Goal: Transaction & Acquisition: Book appointment/travel/reservation

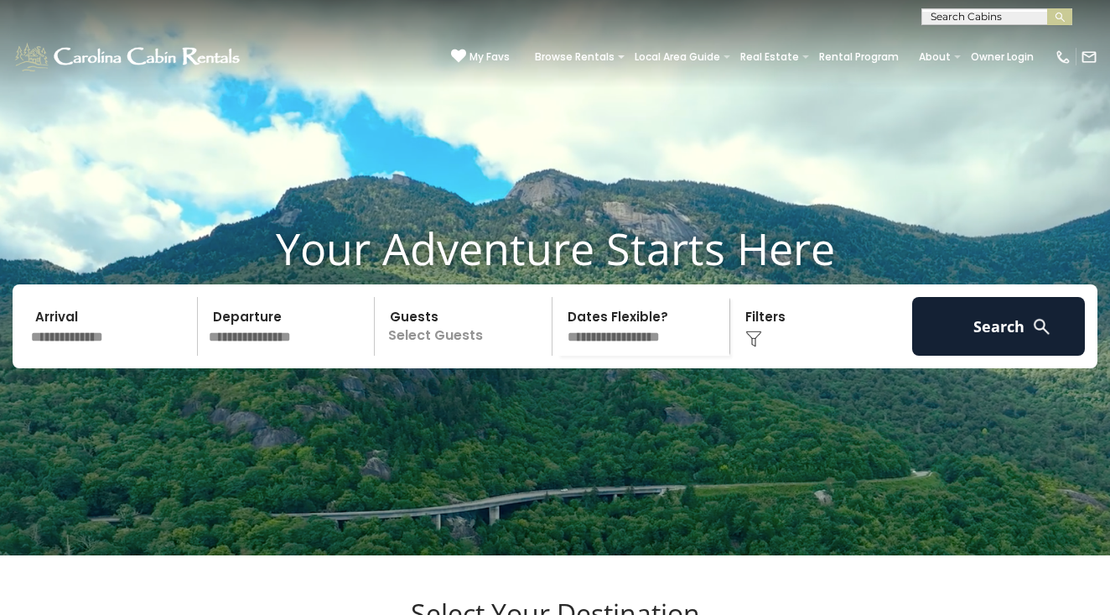
click at [1063, 64] on img at bounding box center [1063, 57] width 17 height 17
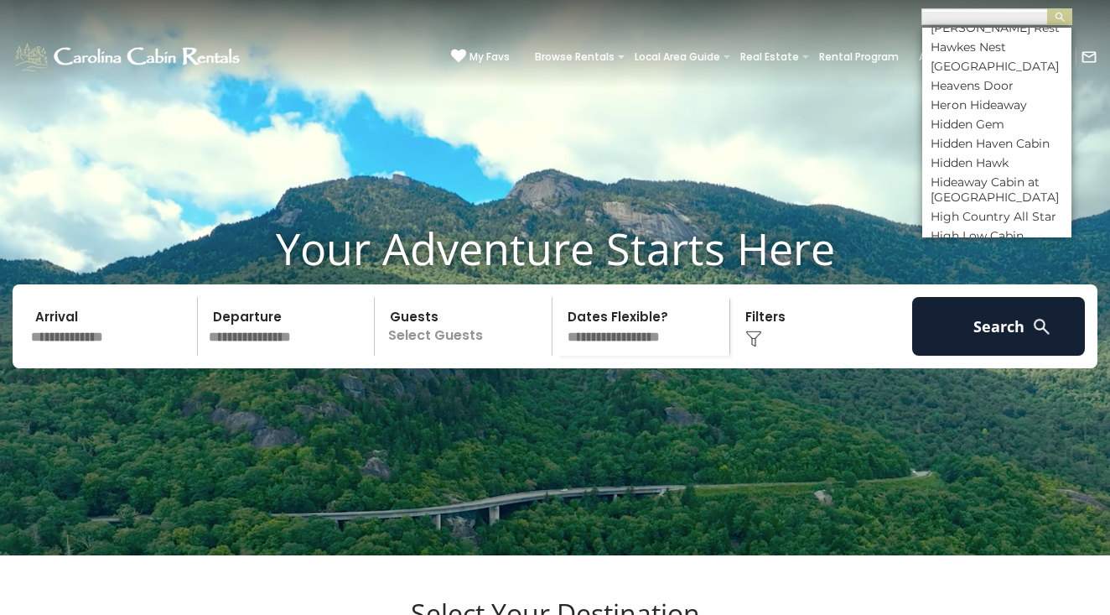
scroll to position [3968, 0]
click at [976, 397] on li "Holiday Hideaway" at bounding box center [996, 404] width 149 height 15
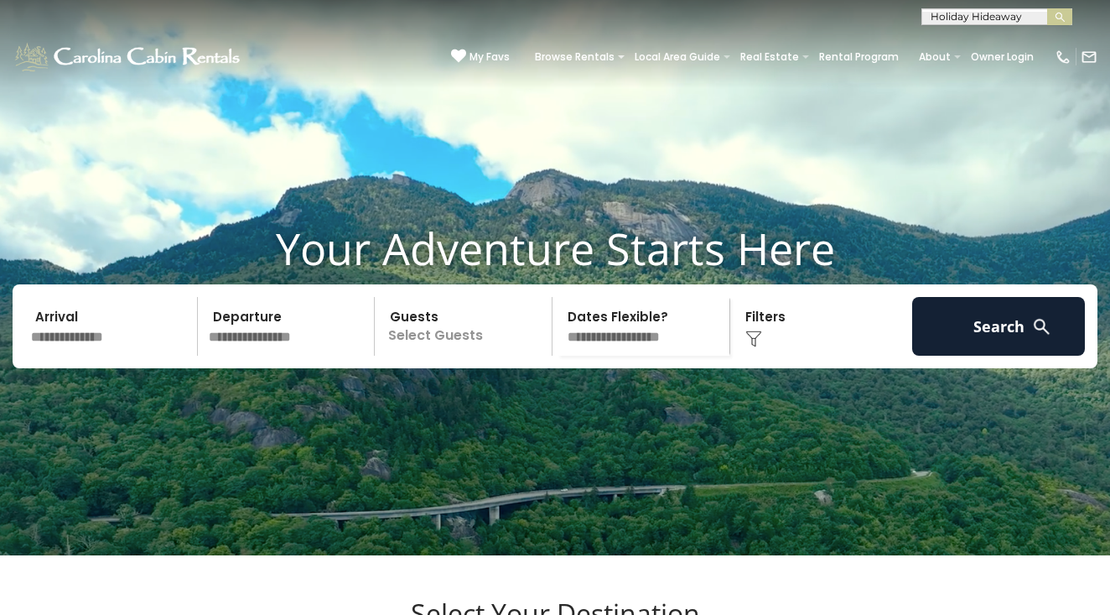
click at [1007, 22] on input "text" at bounding box center [995, 20] width 147 height 17
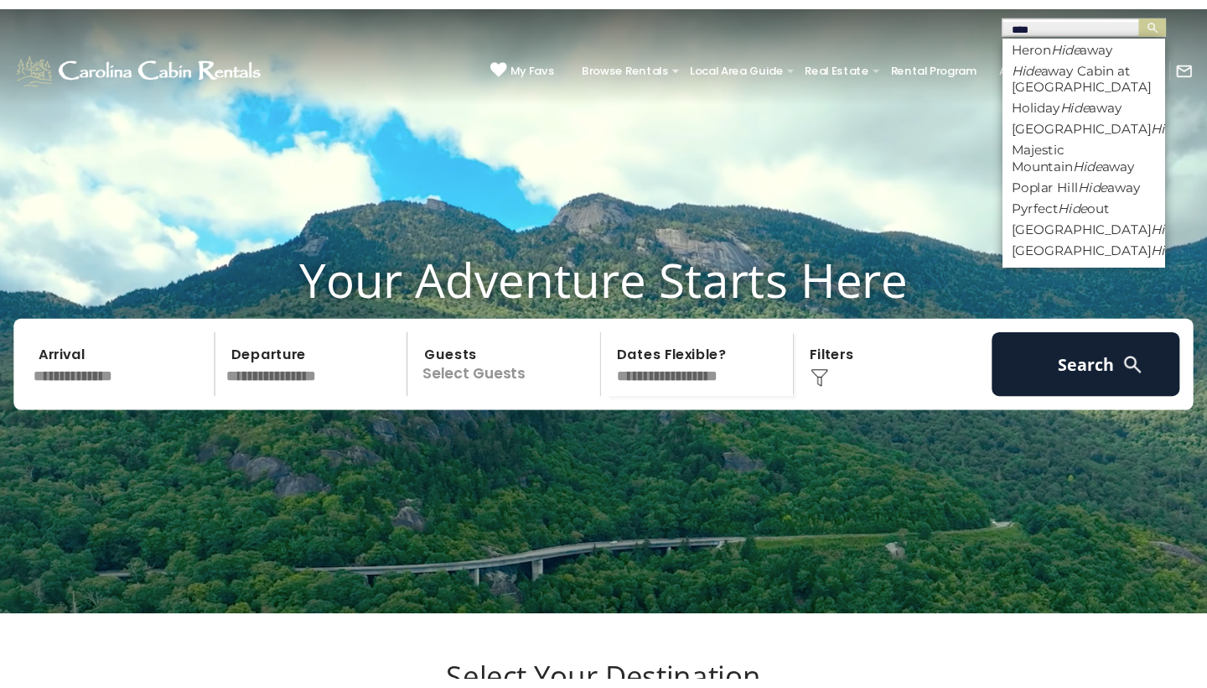
scroll to position [59, 0]
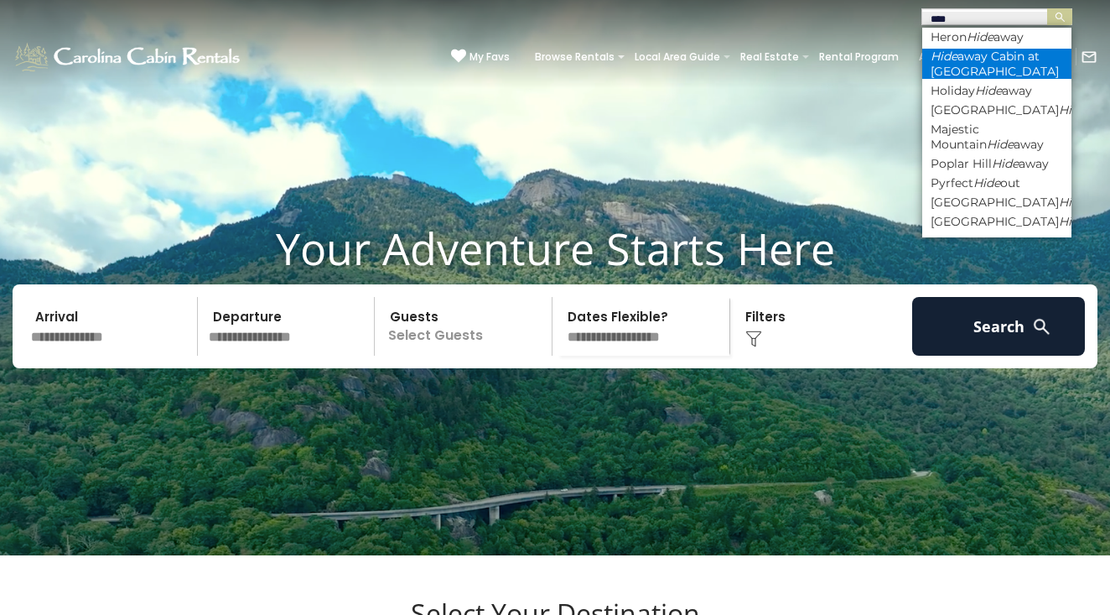
type input "****"
click at [978, 49] on li "Hide away Cabin at Buckeye Creek" at bounding box center [996, 64] width 149 height 30
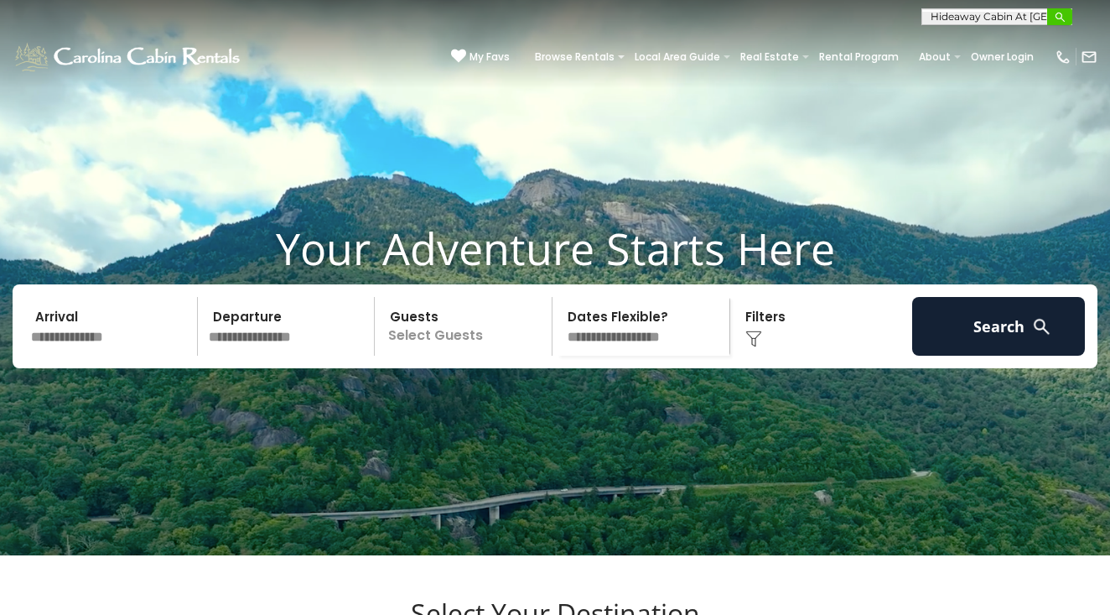
click at [1062, 11] on img "submit" at bounding box center [1060, 17] width 13 height 13
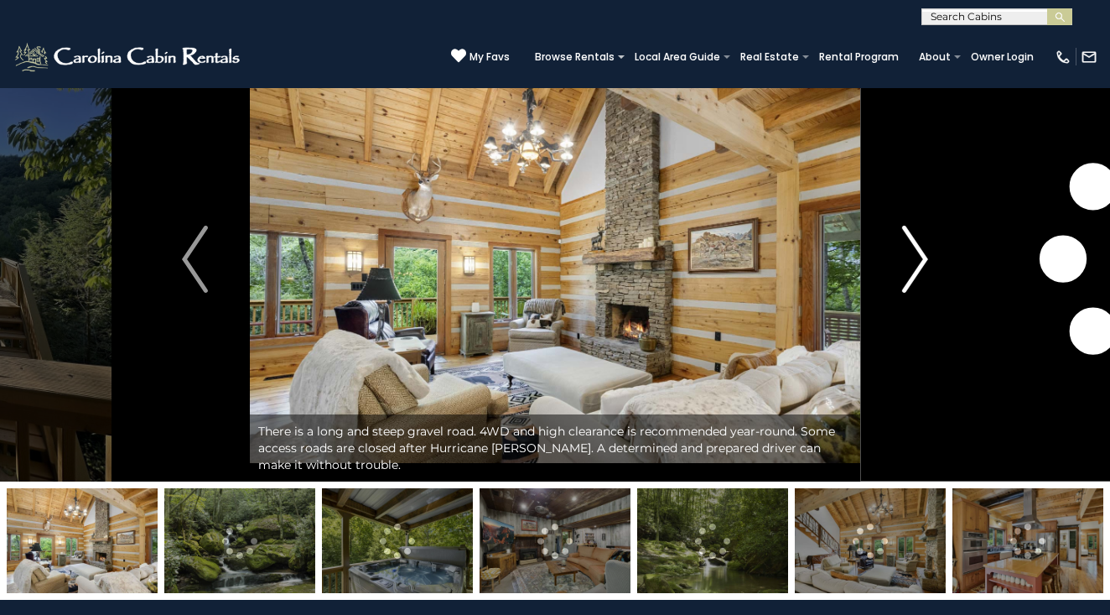
scroll to position [216, 0]
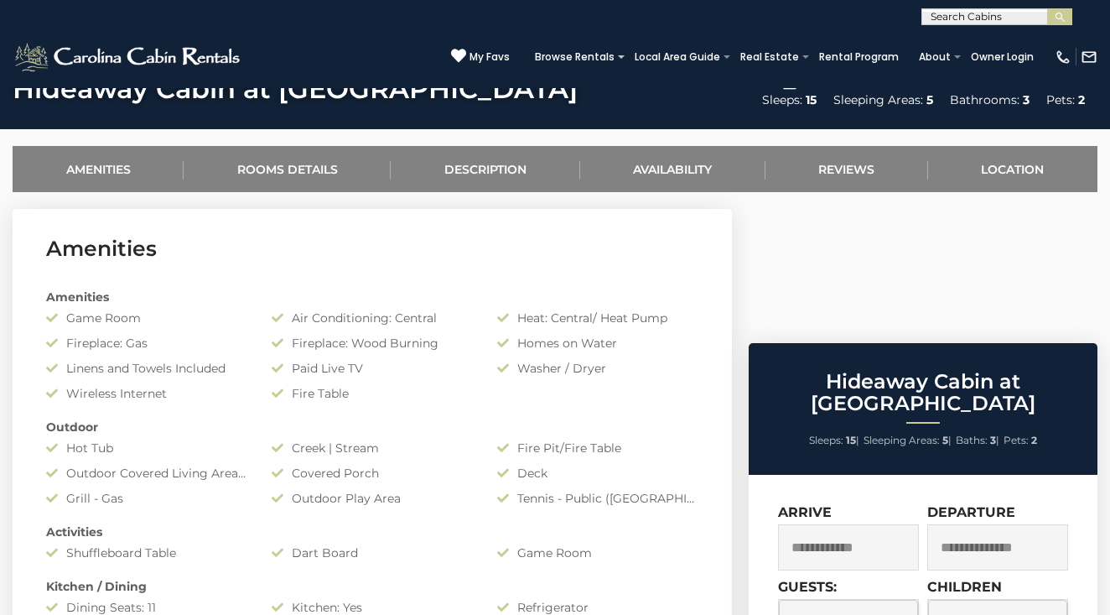
scroll to position [606, 0]
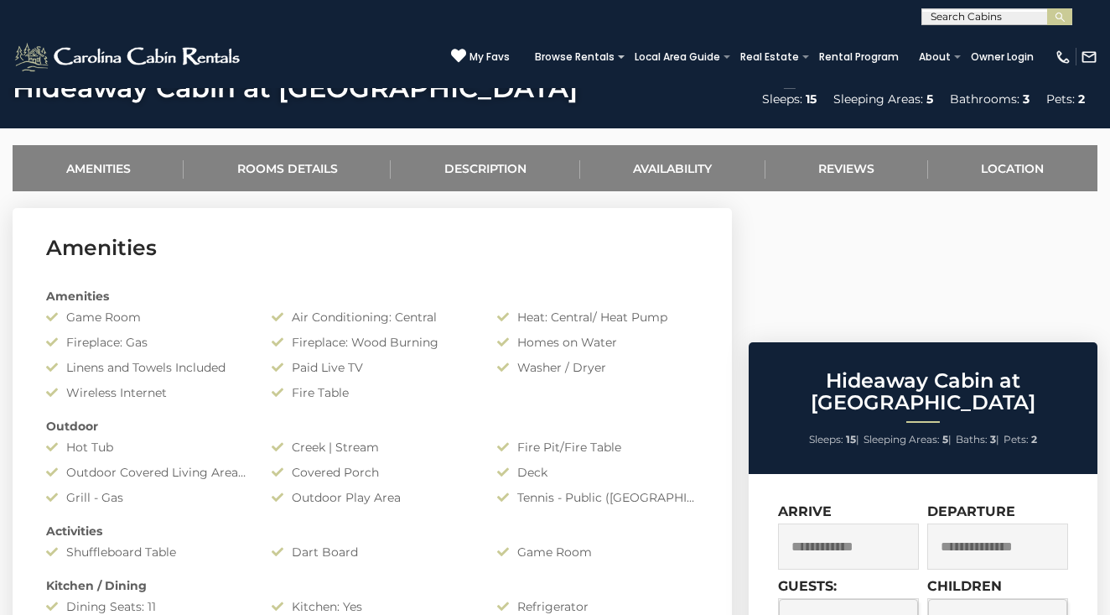
click at [884, 523] on input "text" at bounding box center [848, 546] width 141 height 46
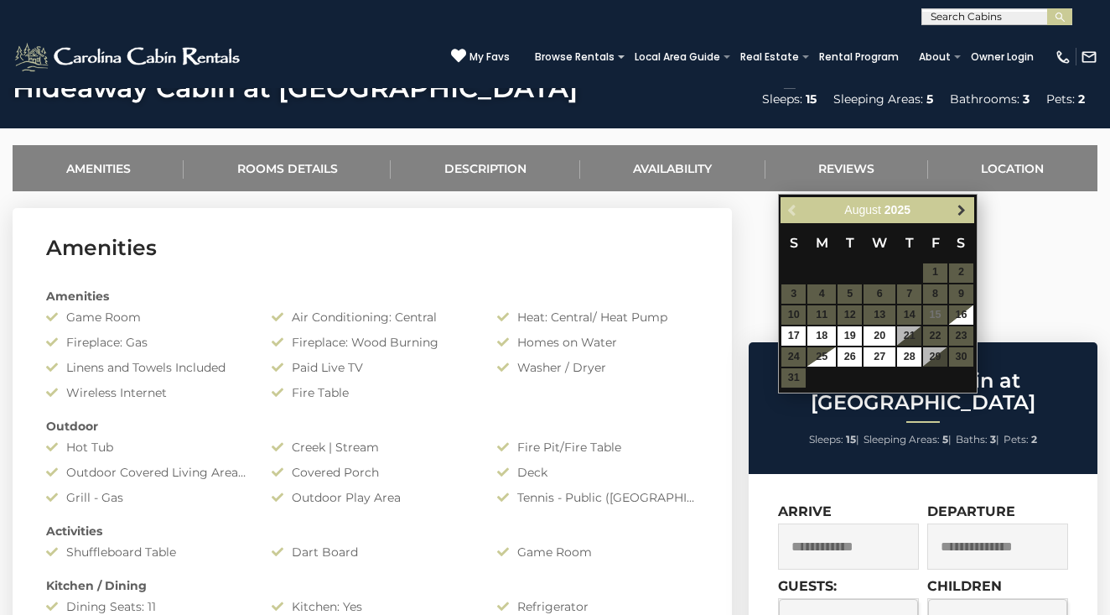
click at [959, 218] on link "Next" at bounding box center [962, 210] width 21 height 21
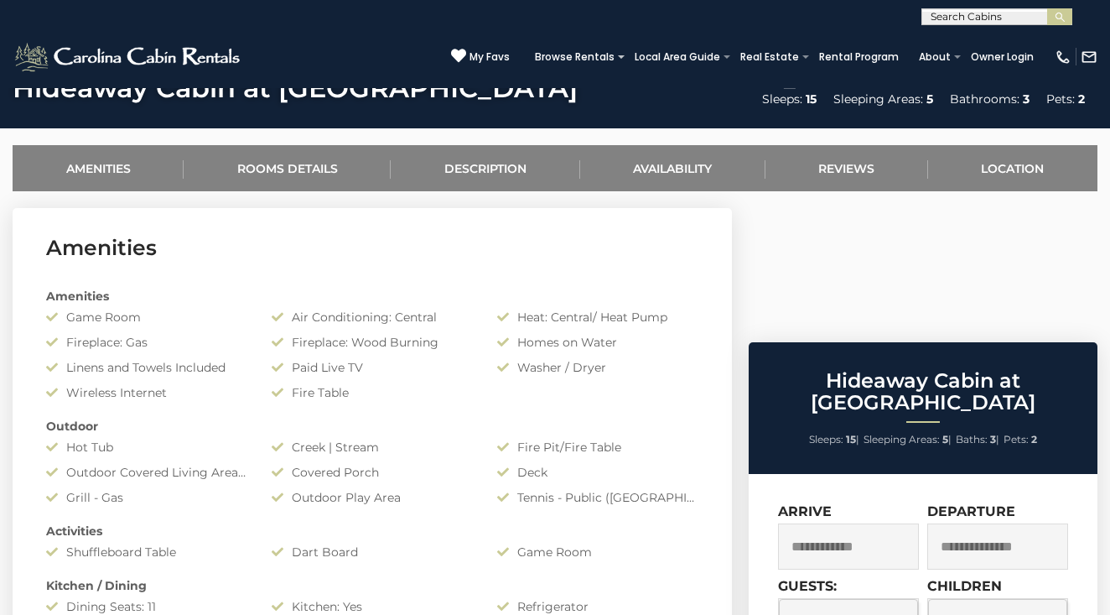
select select "*"
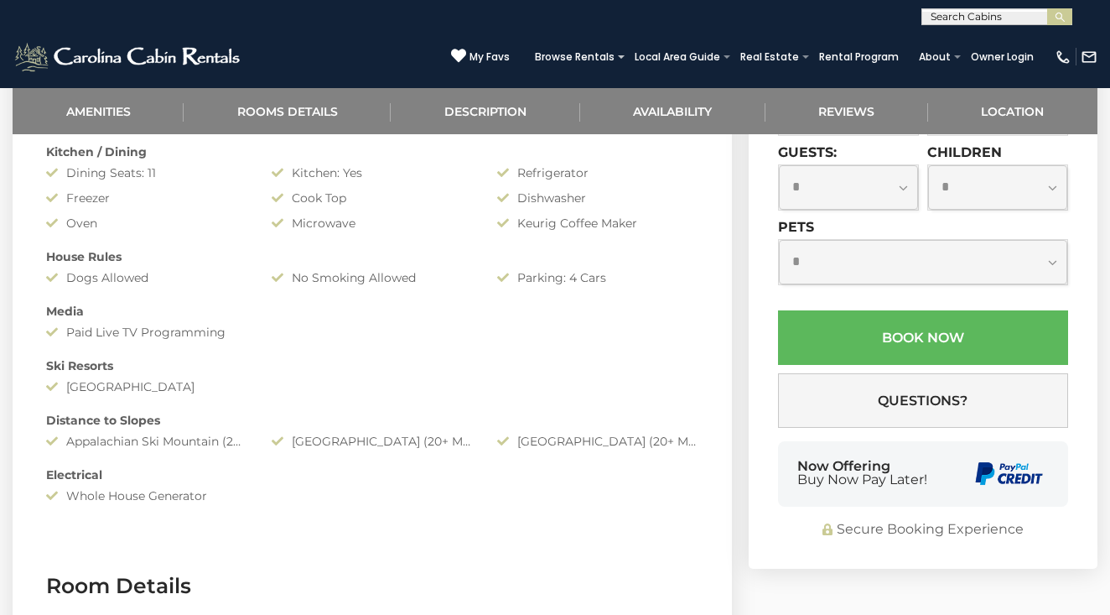
scroll to position [1270, 0]
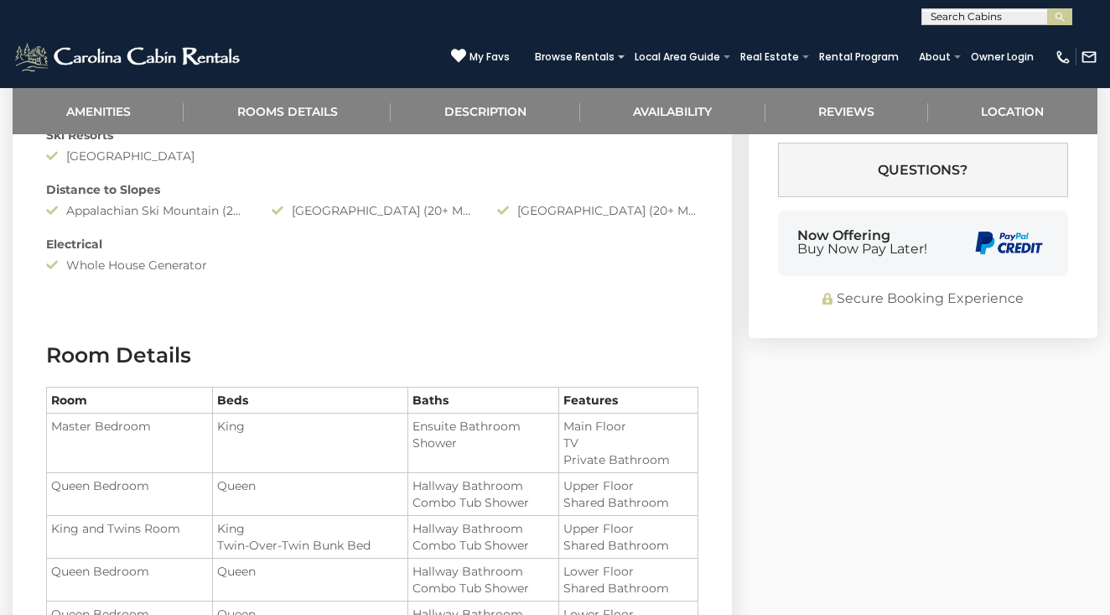
select select "*"
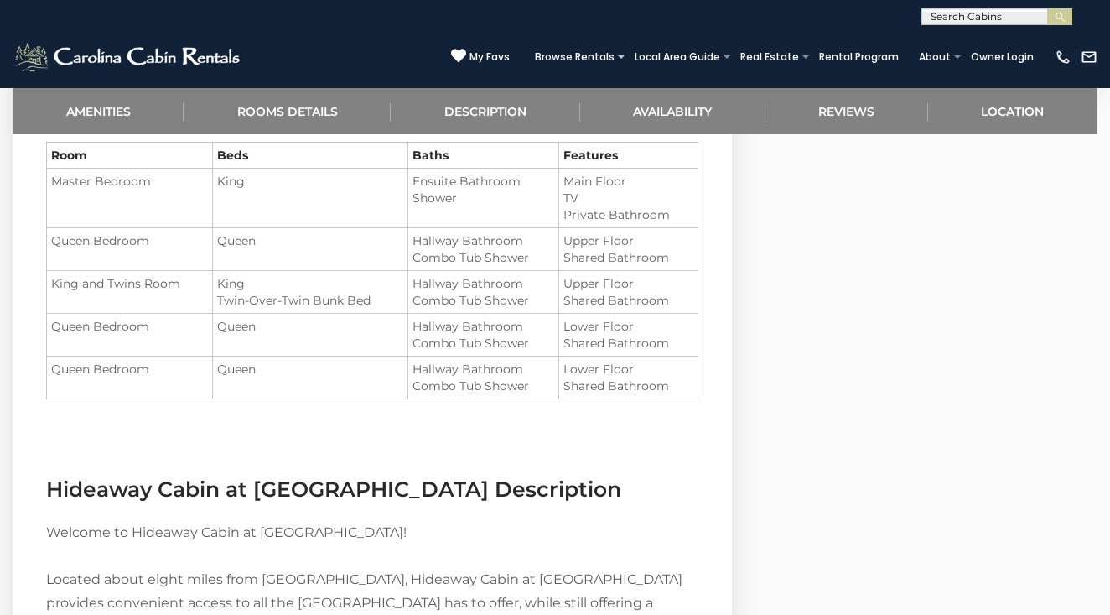
scroll to position [1352, 0]
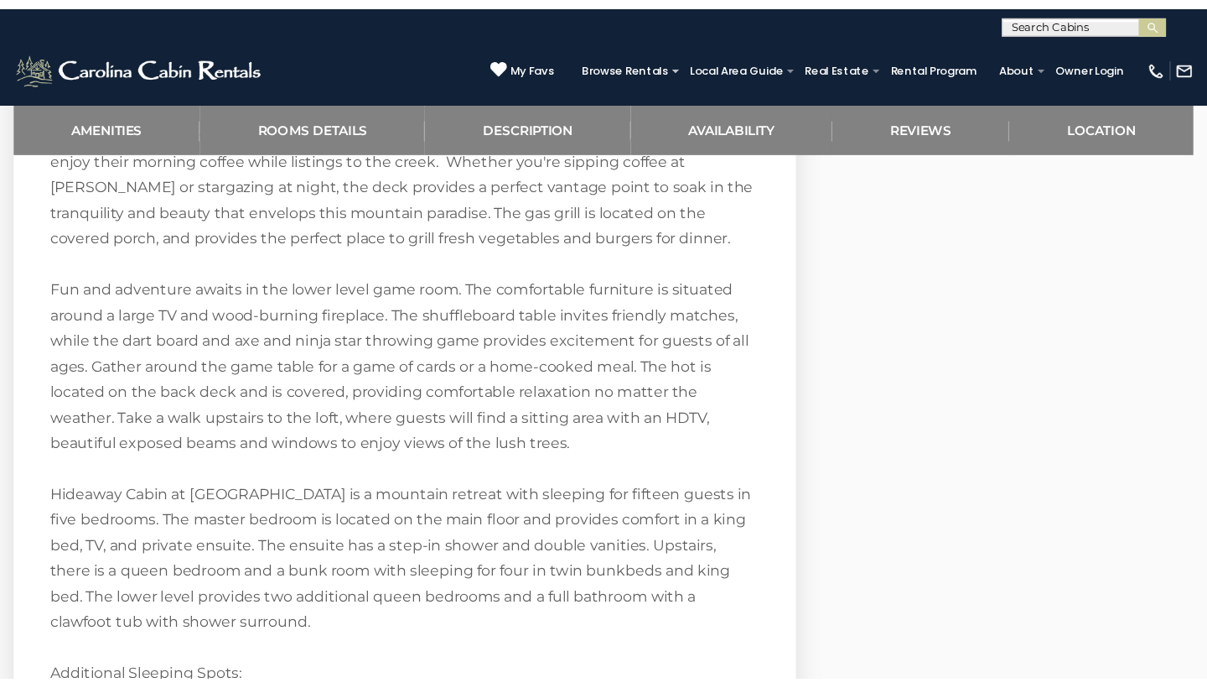
scroll to position [2617, 0]
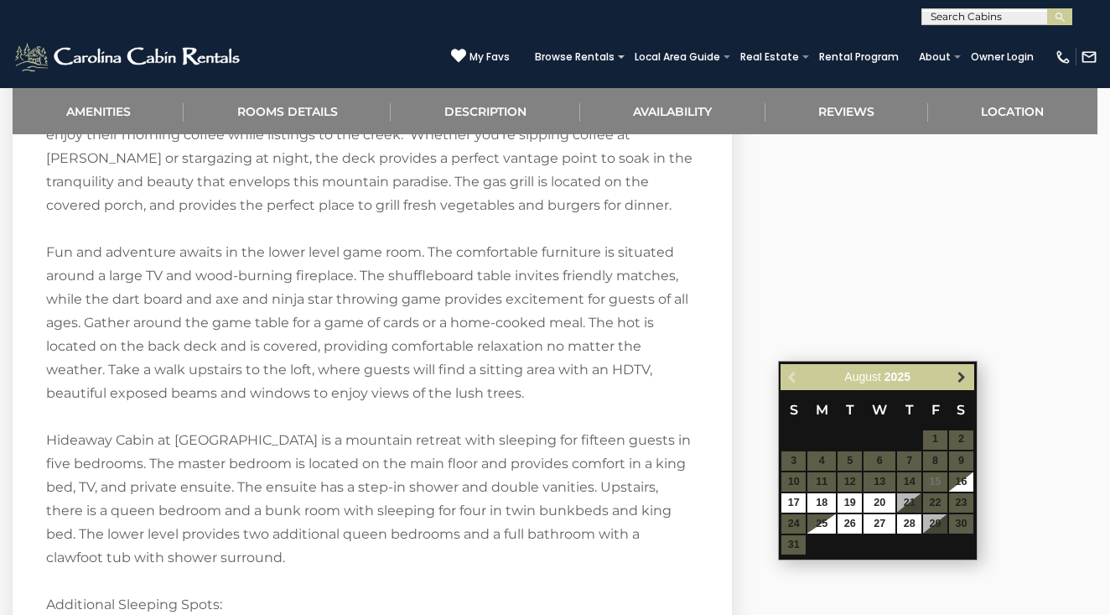
click at [960, 386] on link "Next" at bounding box center [962, 376] width 21 height 21
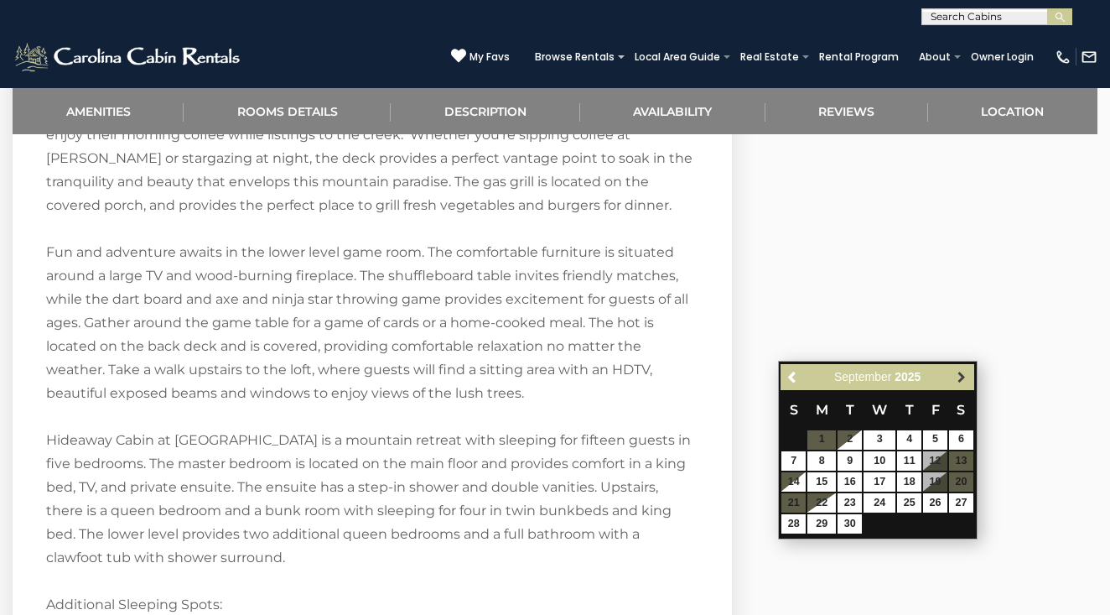
click at [963, 380] on span "Next" at bounding box center [961, 376] width 13 height 13
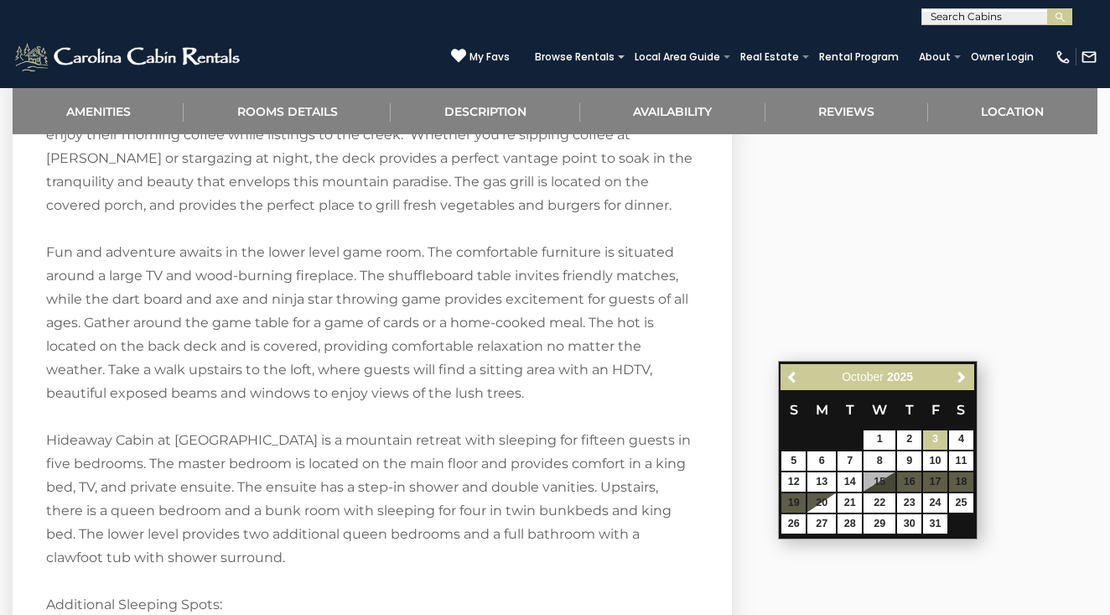
click at [937, 439] on link "3" at bounding box center [935, 439] width 24 height 19
type input "**********"
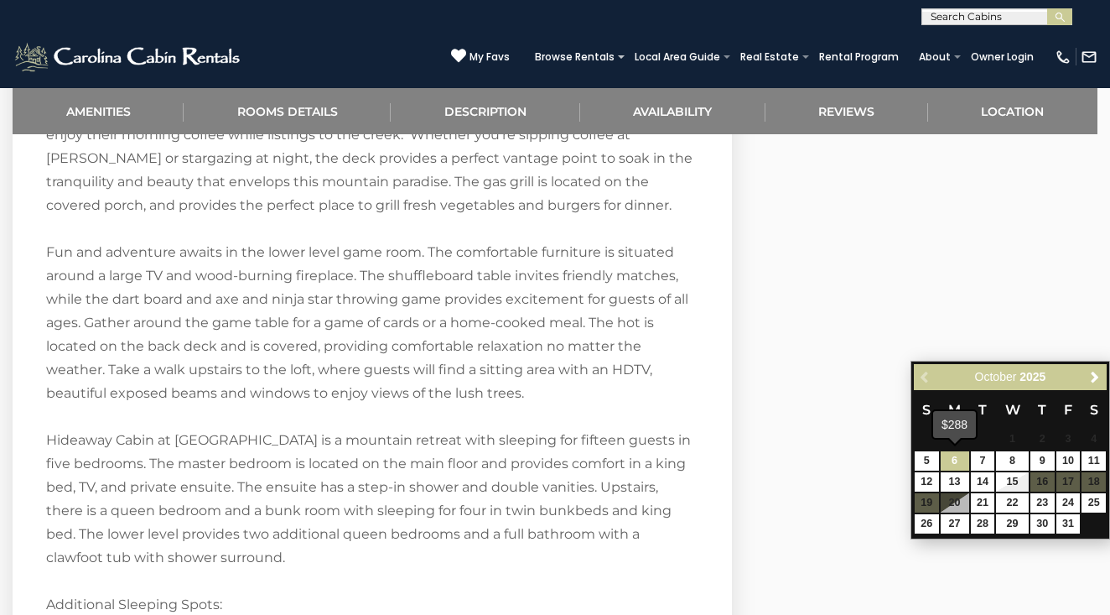
click at [961, 461] on link "6" at bounding box center [955, 460] width 29 height 19
type input "**********"
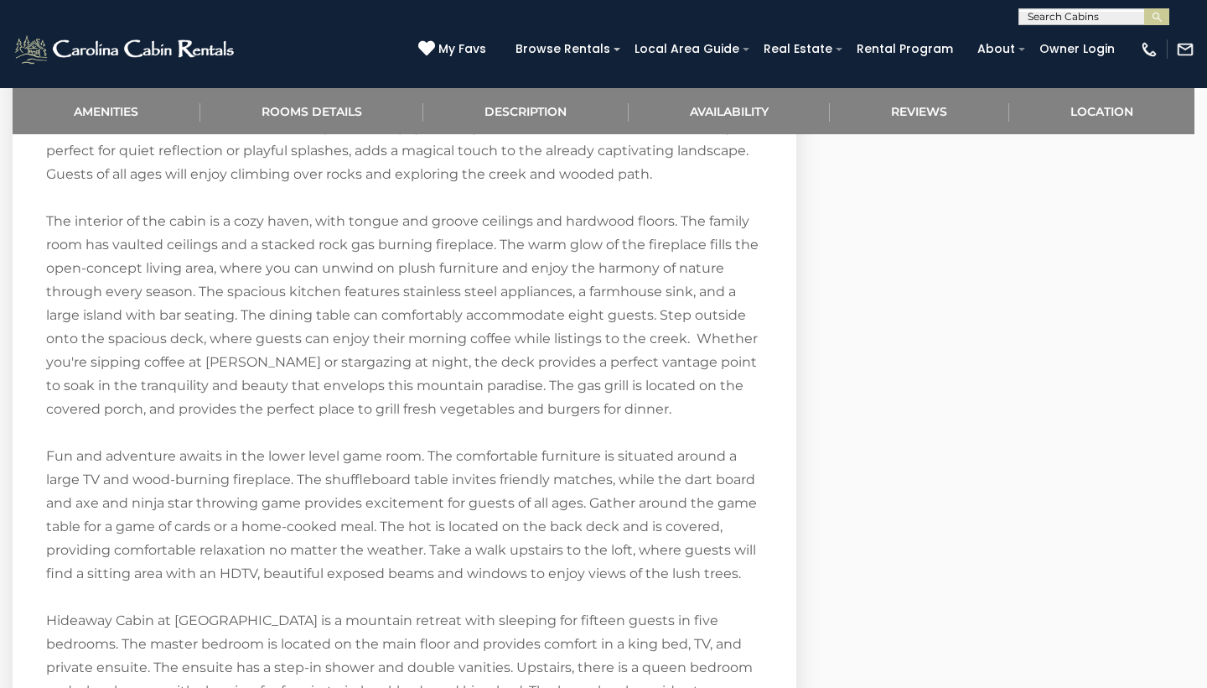
scroll to position [2339, 0]
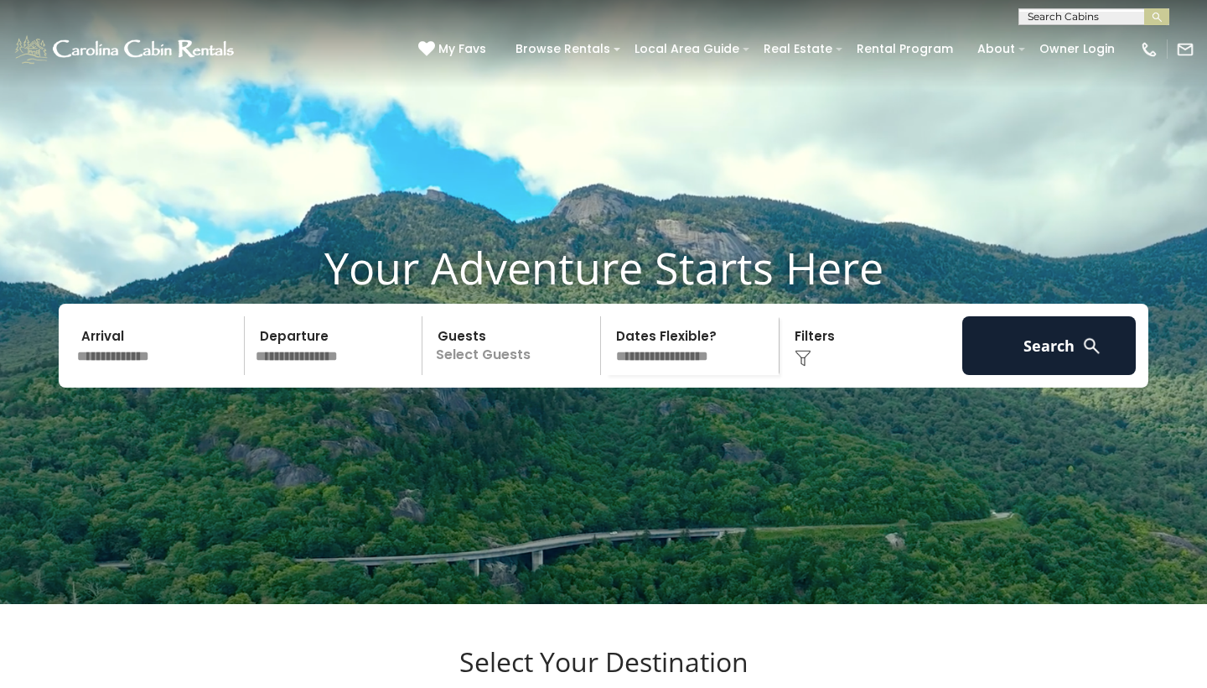
click at [1063, 17] on input "text" at bounding box center [1093, 20] width 147 height 17
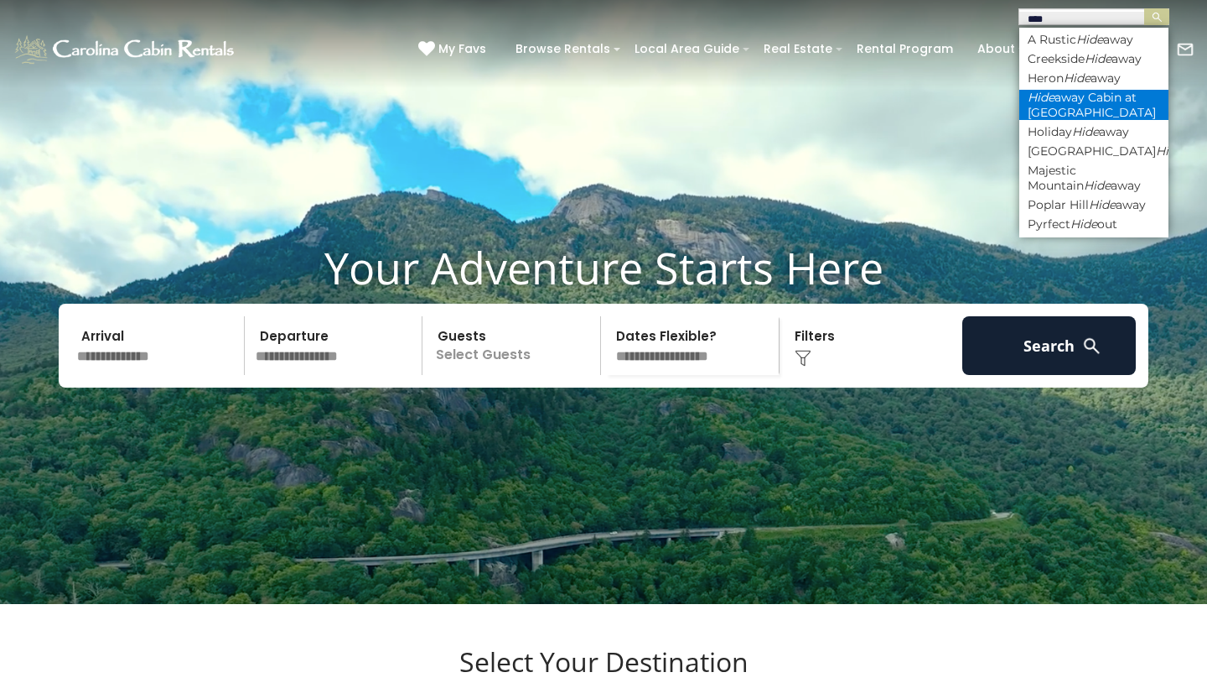
type input "****"
click at [1089, 103] on li "Hide away Cabin at Buckeye Creek" at bounding box center [1094, 105] width 149 height 30
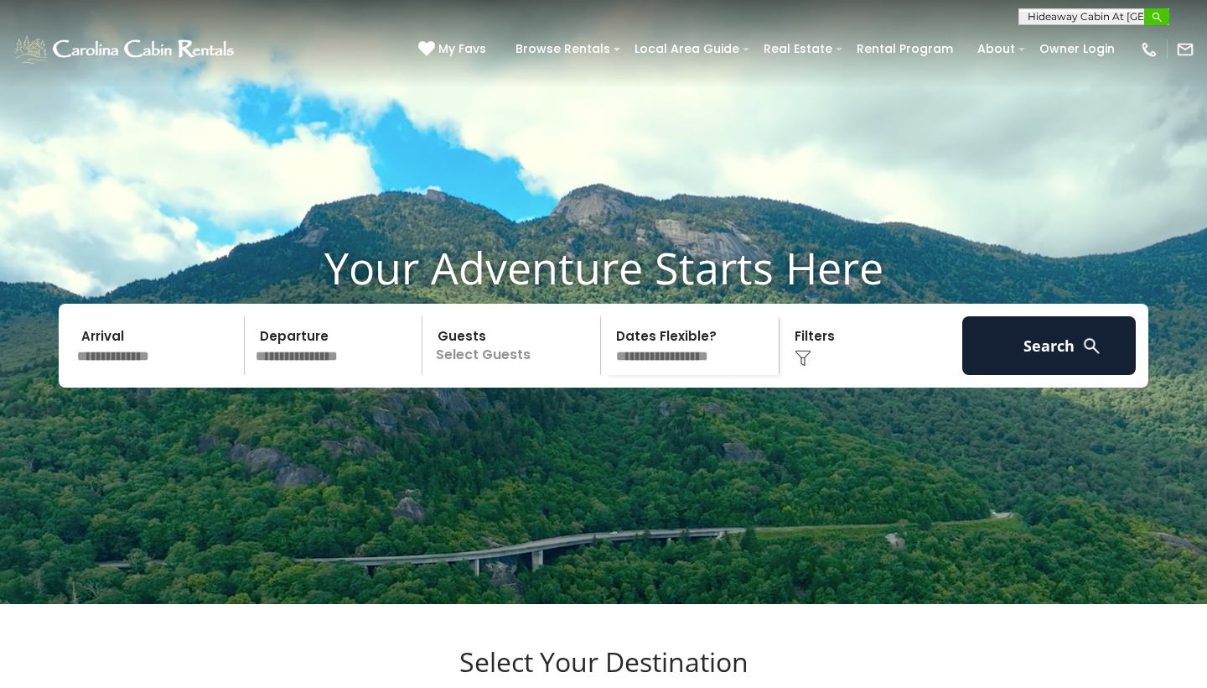
click at [1154, 21] on img "submit" at bounding box center [1157, 17] width 13 height 13
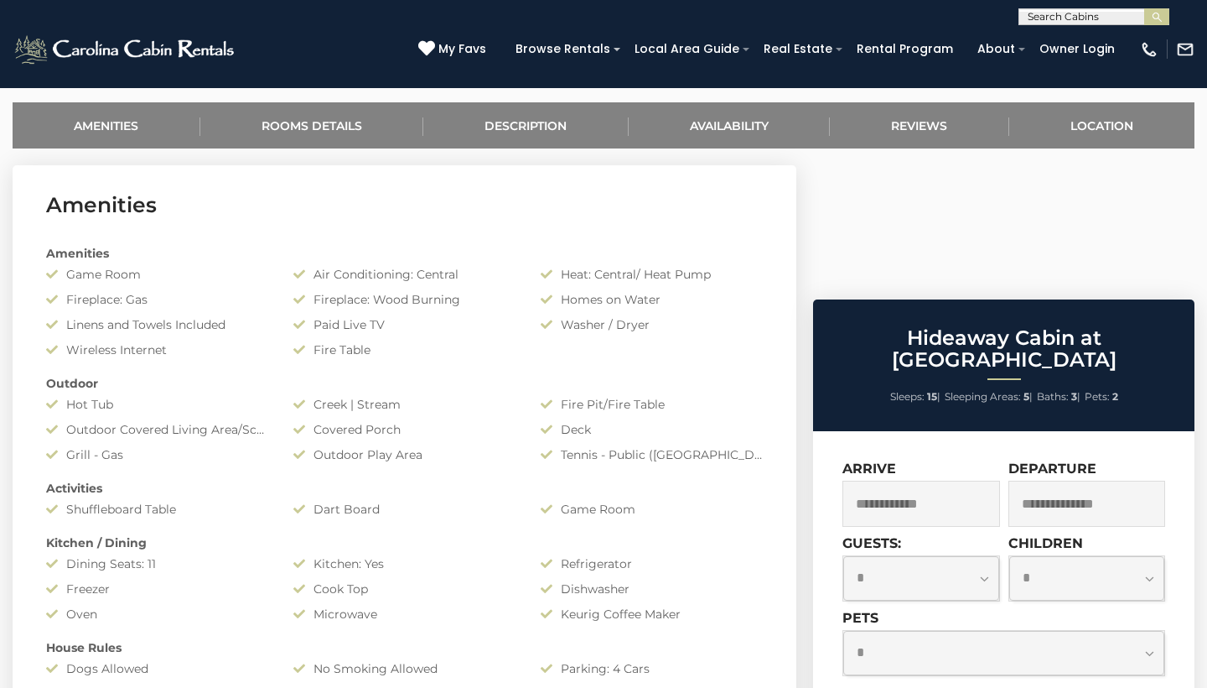
scroll to position [641, 0]
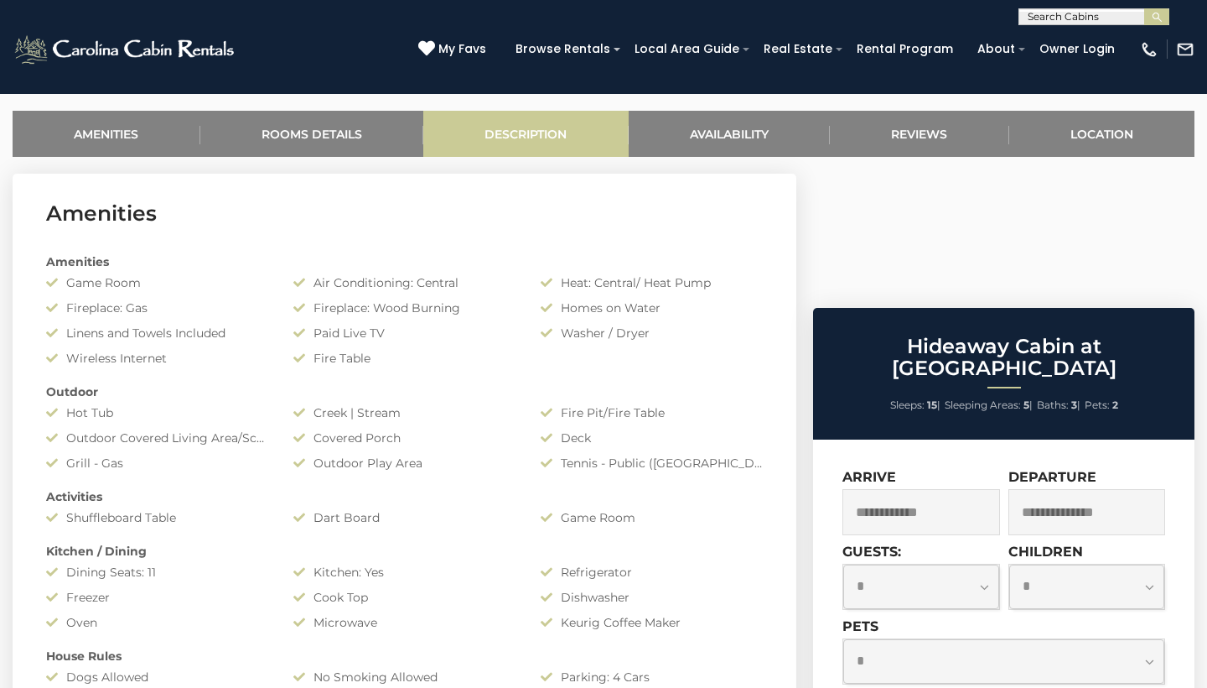
click at [542, 132] on link "Description" at bounding box center [525, 134] width 205 height 46
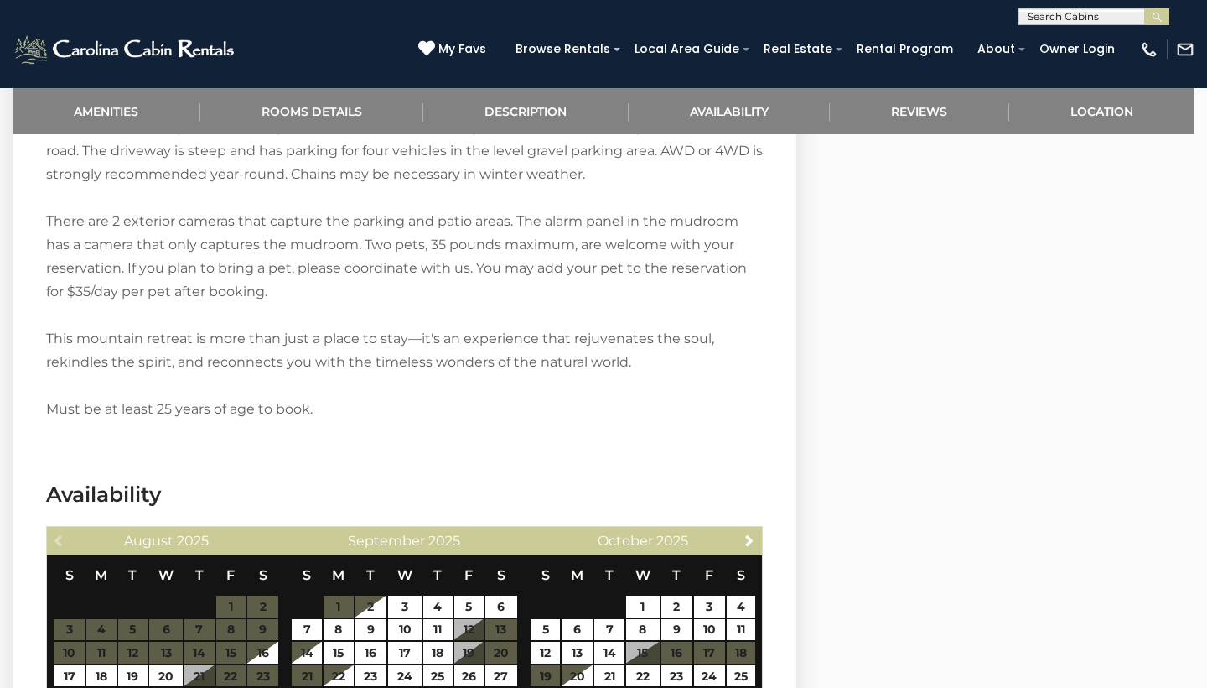
scroll to position [3082, 0]
